Goal: Task Accomplishment & Management: Complete application form

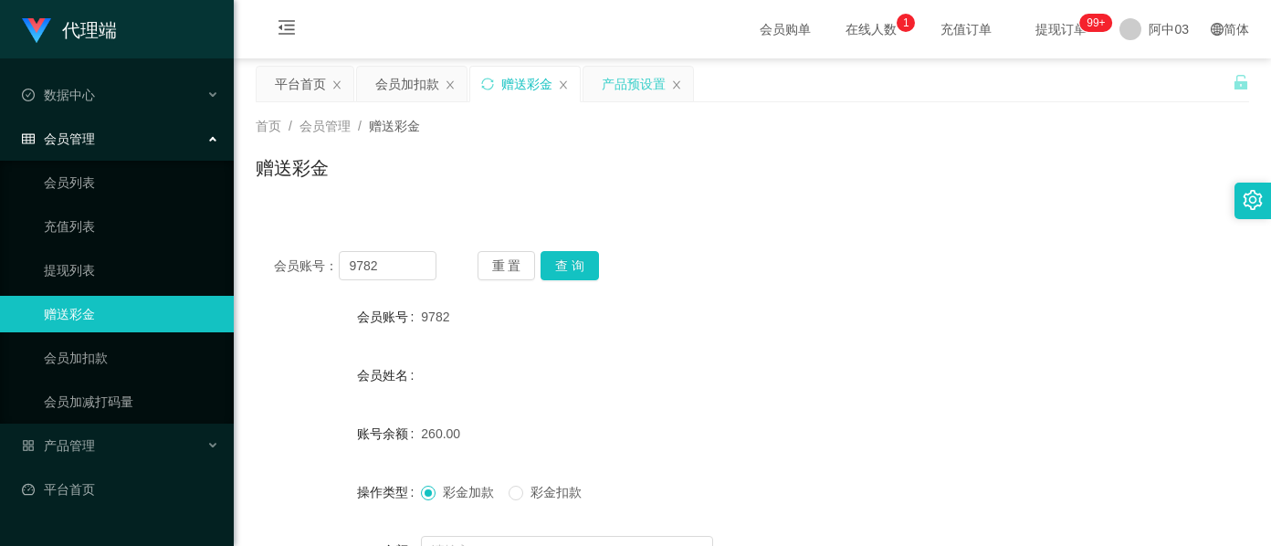
click at [593, 84] on div "产品预设置" at bounding box center [639, 84] width 110 height 35
click at [633, 93] on div "产品预设置" at bounding box center [634, 84] width 64 height 35
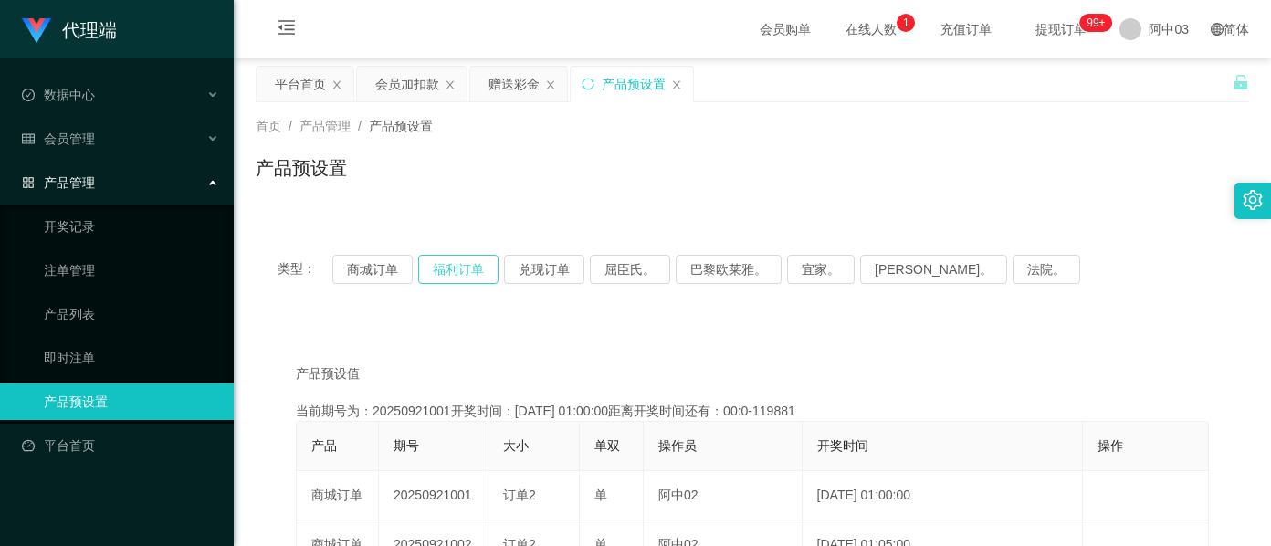
click at [477, 275] on button "福利订单" at bounding box center [458, 269] width 80 height 29
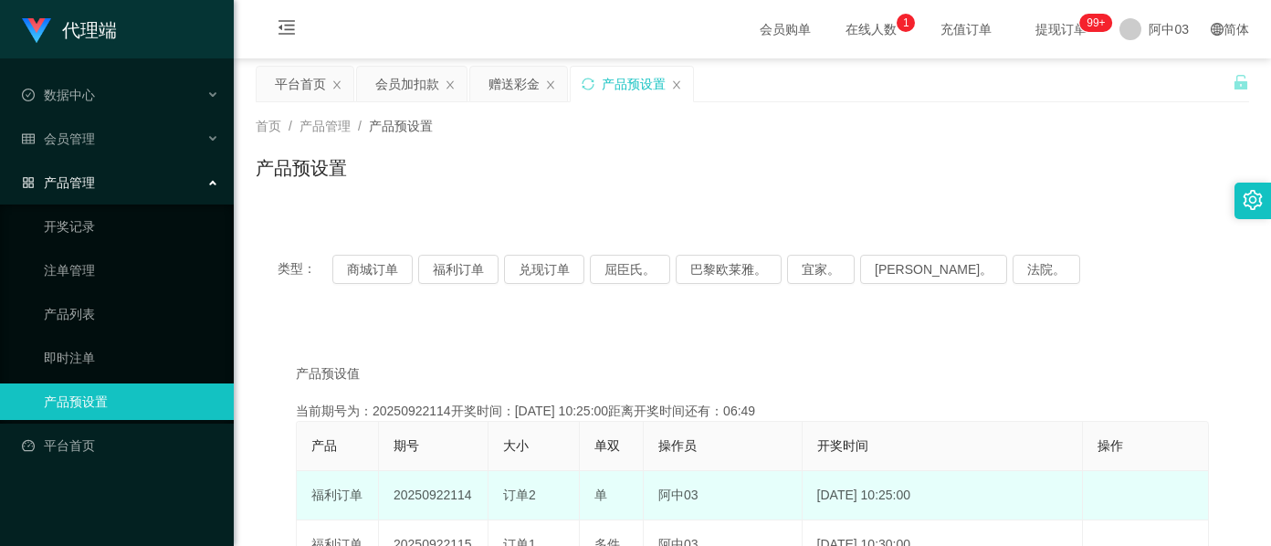
click at [446, 498] on td "20250922114" at bounding box center [434, 495] width 110 height 49
copy td "20250922114"
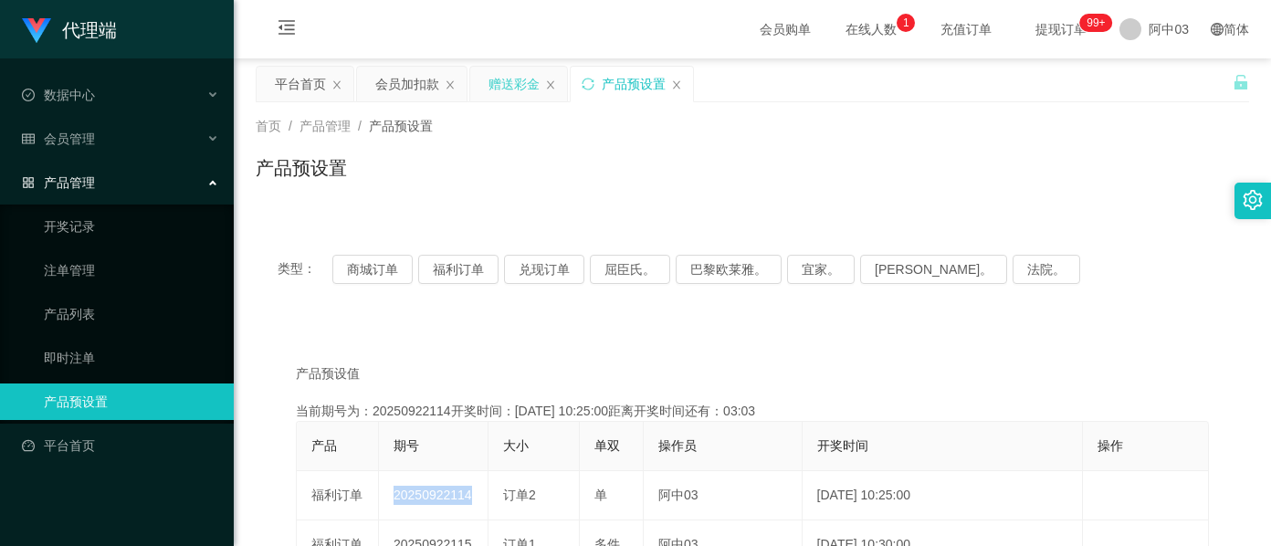
click at [480, 82] on div "赠送彩金" at bounding box center [518, 84] width 97 height 35
click at [523, 93] on div "赠送彩金" at bounding box center [514, 84] width 51 height 35
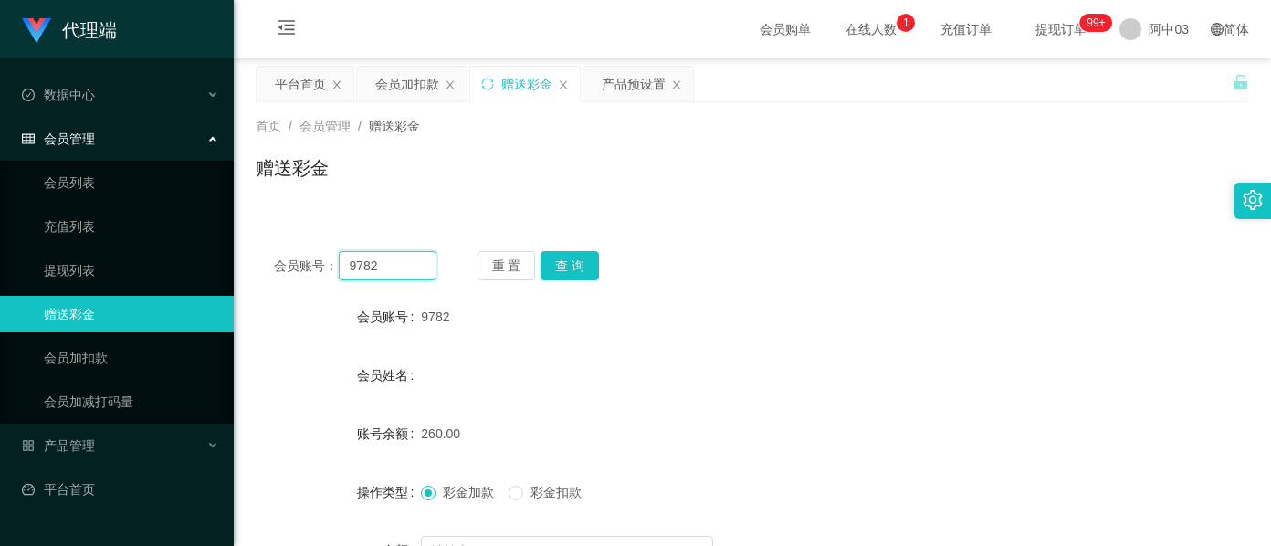
drag, startPoint x: 393, startPoint y: 285, endPoint x: 290, endPoint y: 265, distance: 105.1
click at [292, 267] on div "会员账号： 9782" at bounding box center [355, 265] width 163 height 29
paste input "0184749516"
type input "0184749516"
click at [577, 267] on button "查 询" at bounding box center [570, 265] width 58 height 29
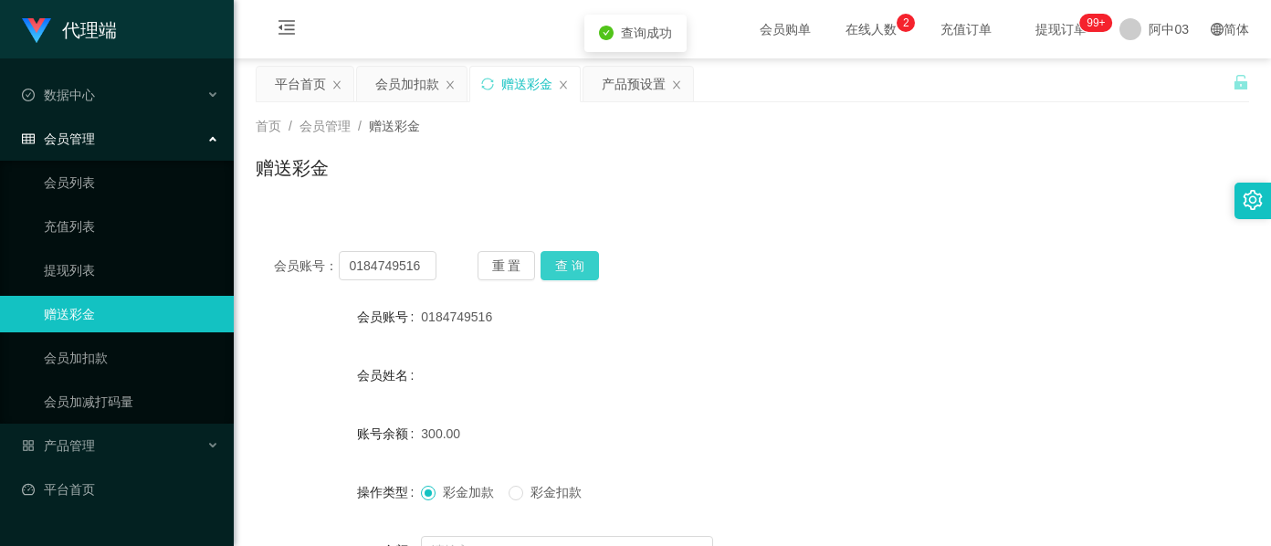
click at [577, 263] on button "查 询" at bounding box center [570, 265] width 58 height 29
click at [575, 263] on button "查 询" at bounding box center [570, 265] width 58 height 29
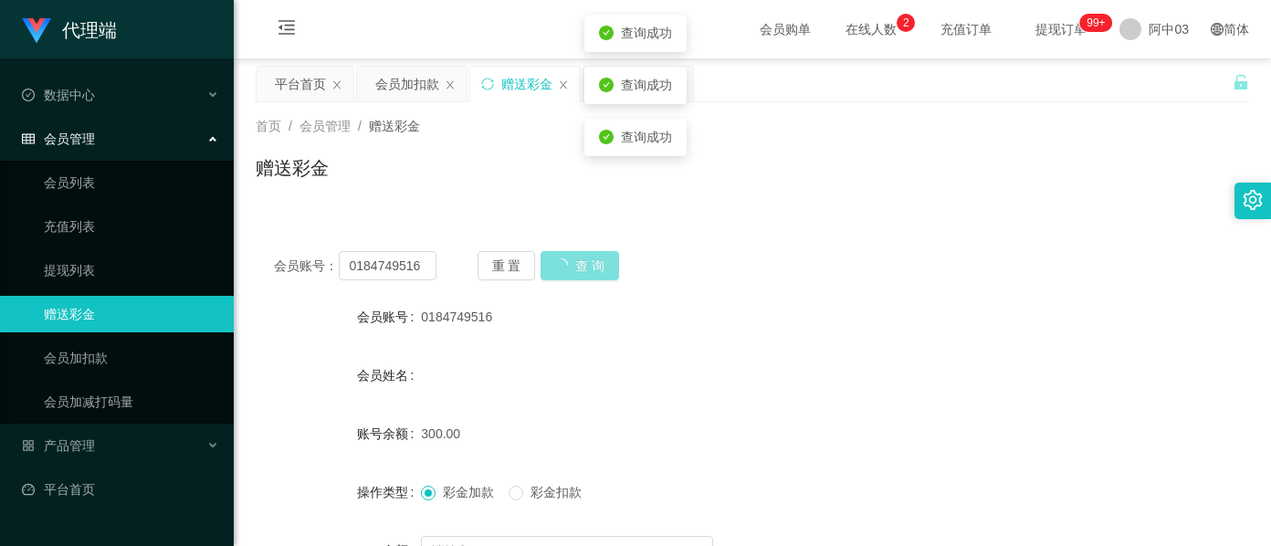
click at [575, 263] on button "查 询" at bounding box center [580, 265] width 79 height 29
click at [575, 263] on div "重 置 查 询" at bounding box center [559, 265] width 163 height 29
click at [575, 263] on button "查 询" at bounding box center [570, 265] width 58 height 29
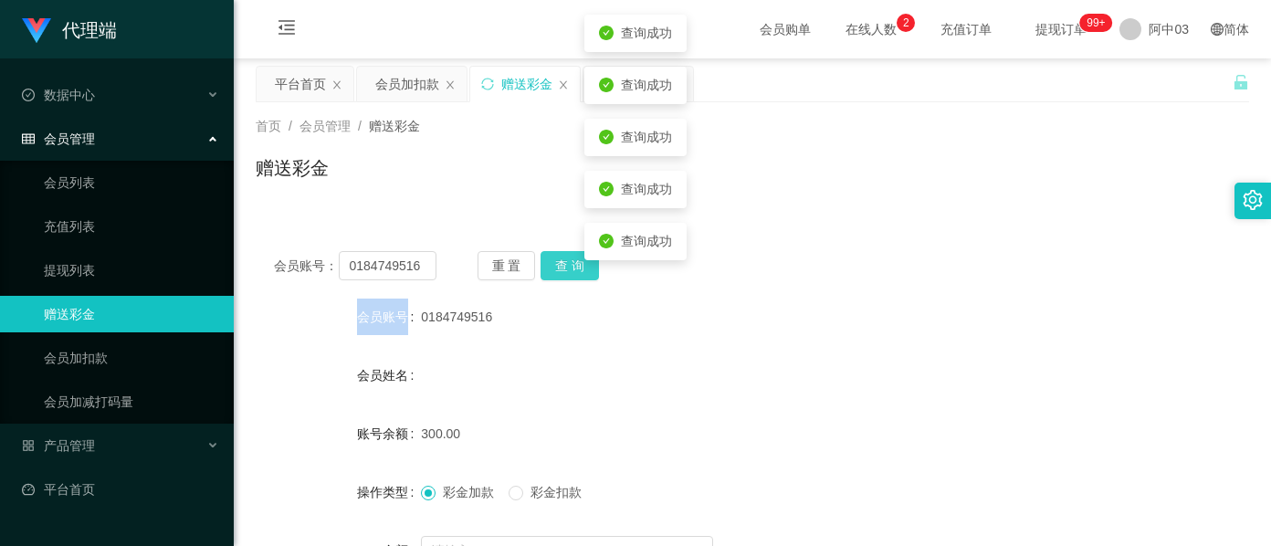
click at [575, 263] on button "查 询" at bounding box center [570, 265] width 58 height 29
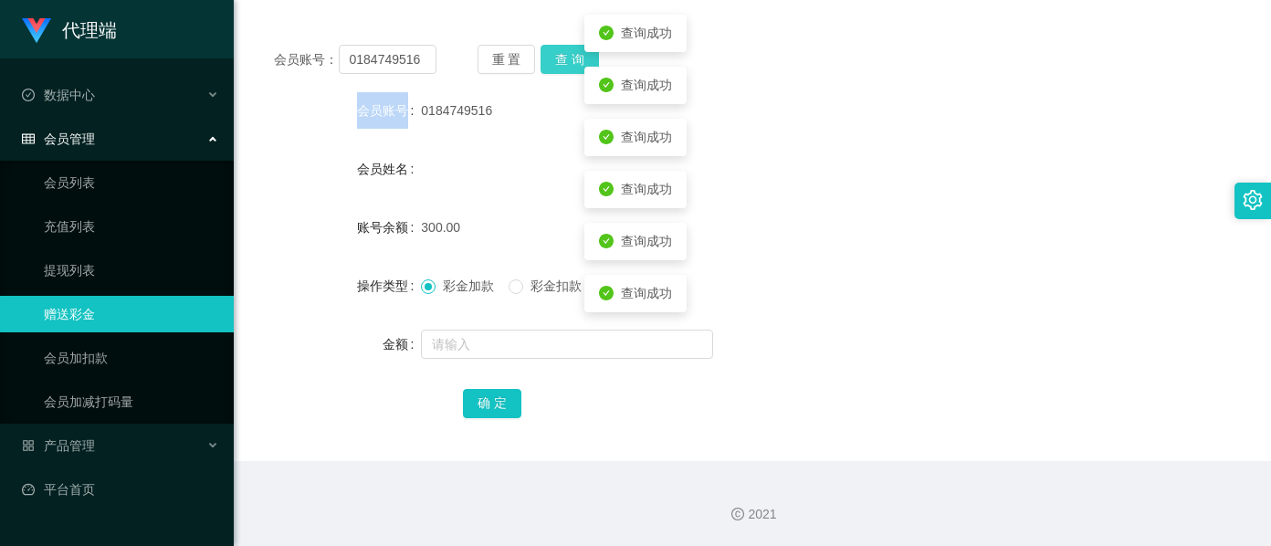
scroll to position [216, 0]
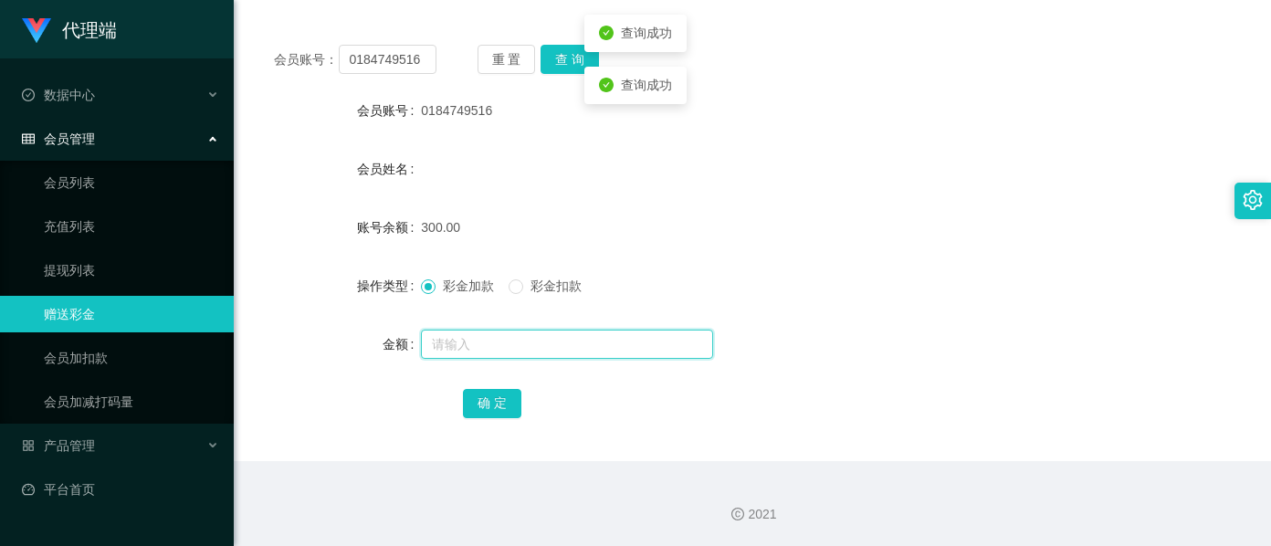
click at [468, 343] on input "text" at bounding box center [567, 344] width 292 height 29
type input "400"
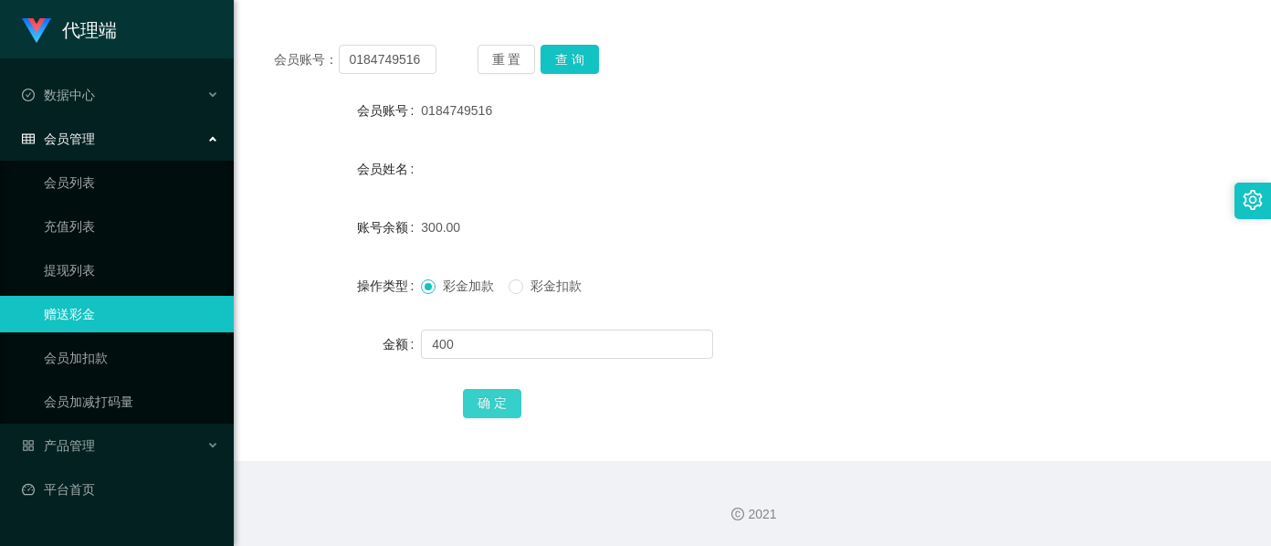
click at [477, 404] on button "确 定" at bounding box center [492, 403] width 58 height 29
click at [571, 60] on button "查 询" at bounding box center [570, 59] width 58 height 29
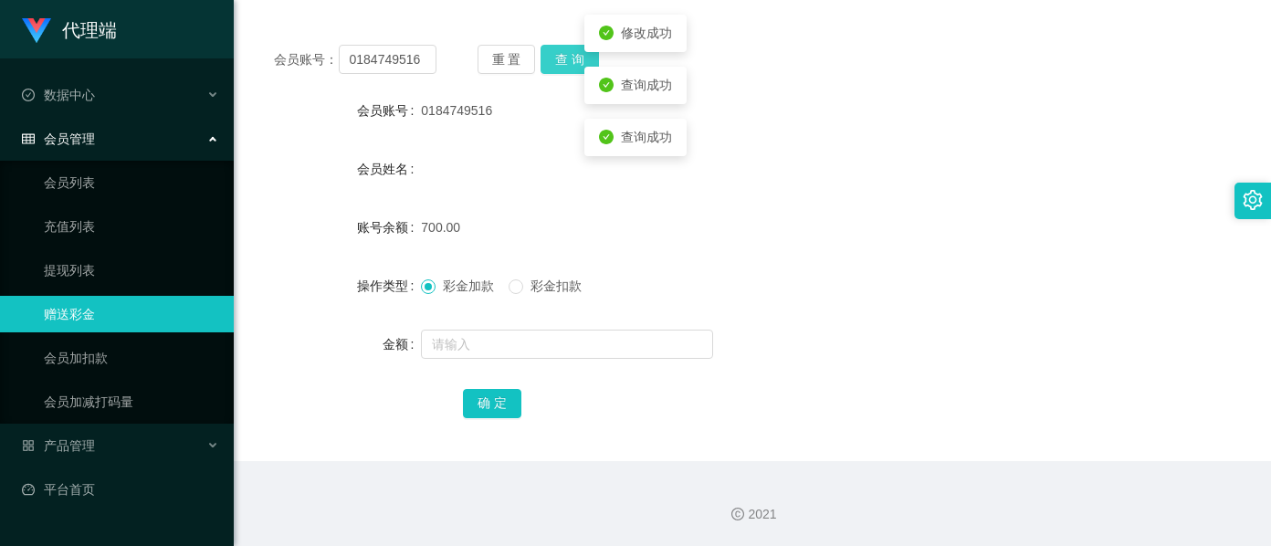
click at [571, 60] on button "查 询" at bounding box center [570, 59] width 58 height 29
click at [571, 59] on button "查 询" at bounding box center [580, 59] width 79 height 29
click at [571, 59] on div "重 置 查 询" at bounding box center [559, 59] width 163 height 29
click at [571, 59] on button "查 询" at bounding box center [570, 59] width 58 height 29
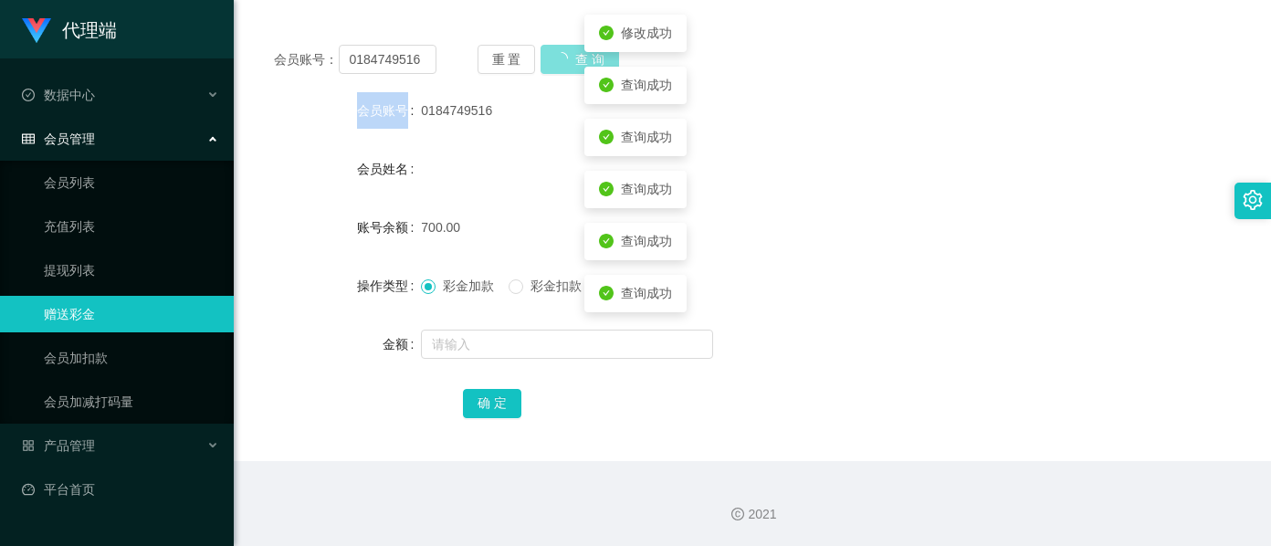
click at [571, 59] on button "查 询" at bounding box center [580, 59] width 79 height 29
